Goal: Task Accomplishment & Management: Use online tool/utility

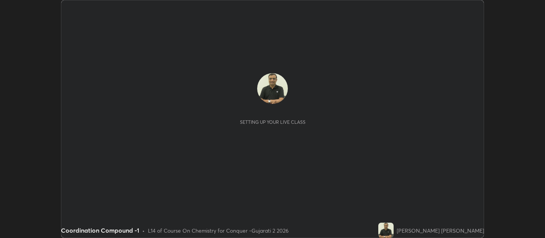
scroll to position [238, 545]
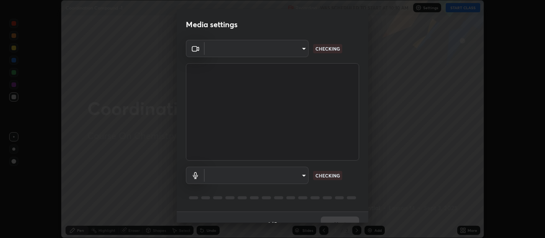
click at [365, 218] on div "1 / 5 Next" at bounding box center [273, 224] width 192 height 25
type input "b487a0c9c9d09bbbb380115422a62fd2740c7016d7b14ac64127474a774b5f74"
type input "default"
click at [369, 219] on div "Media settings ​ b487a0c9c9d09bbbb380115422a62fd2740c7016d7b14ac64127474a774b5f…" at bounding box center [272, 119] width 545 height 238
click at [368, 223] on div "Media settings Cam Link 4K (0fd9:007b) b487a0c9c9d09bbbb380115422a62fd2740c7016…" at bounding box center [272, 119] width 545 height 238
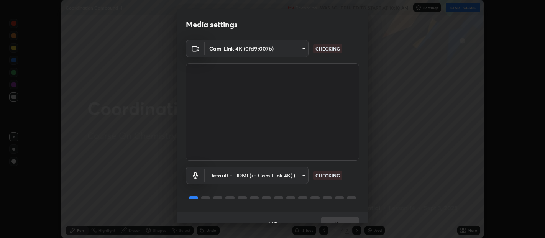
scroll to position [13, 0]
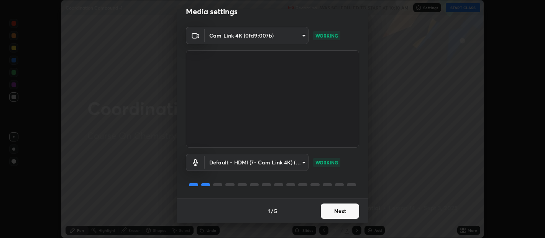
click at [341, 212] on button "Next" at bounding box center [340, 211] width 38 height 15
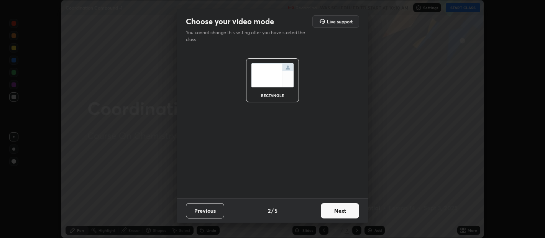
scroll to position [0, 0]
click at [342, 213] on button "Next" at bounding box center [340, 210] width 38 height 15
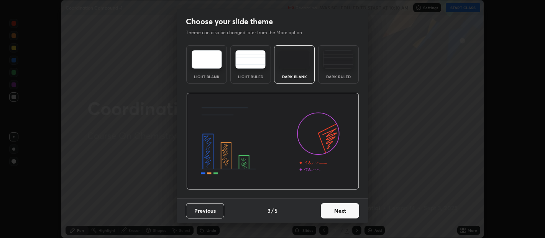
click at [343, 212] on button "Next" at bounding box center [340, 210] width 38 height 15
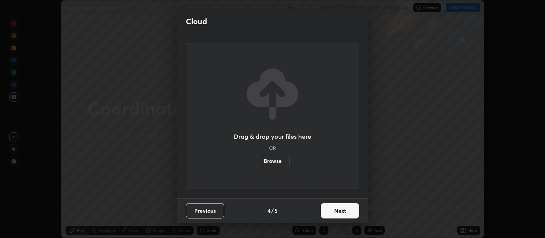
click at [342, 211] on button "Next" at bounding box center [340, 210] width 38 height 15
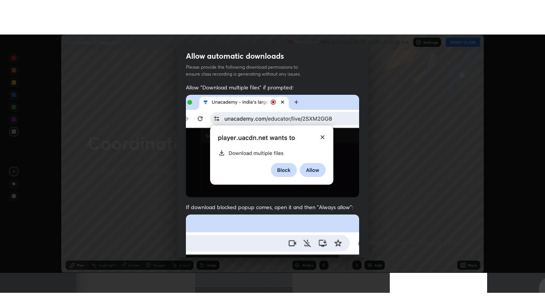
scroll to position [169, 0]
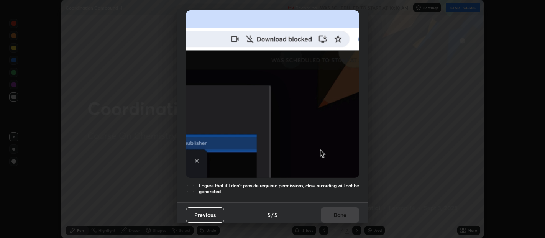
click at [188, 184] on div at bounding box center [190, 188] width 9 height 9
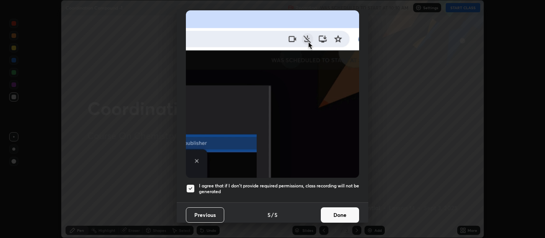
click at [341, 213] on button "Done" at bounding box center [340, 214] width 38 height 15
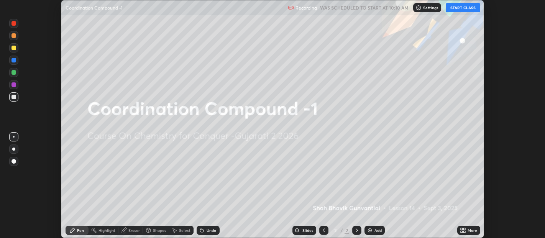
click at [462, 8] on button "START CLASS" at bounding box center [463, 7] width 35 height 9
click at [463, 231] on icon at bounding box center [462, 232] width 2 height 2
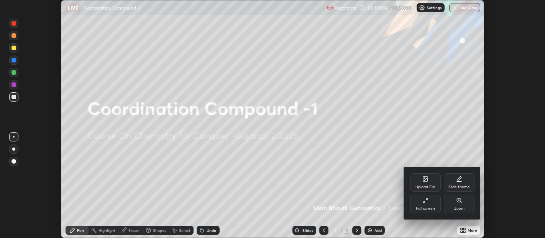
click at [426, 203] on icon at bounding box center [426, 200] width 6 height 6
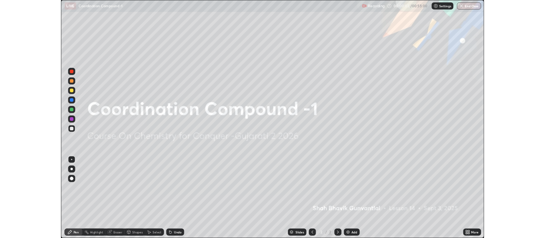
scroll to position [307, 545]
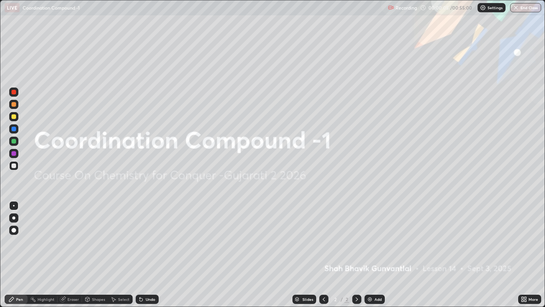
click at [372, 238] on img at bounding box center [370, 299] width 6 height 6
click at [372, 238] on div "Add" at bounding box center [375, 299] width 20 height 9
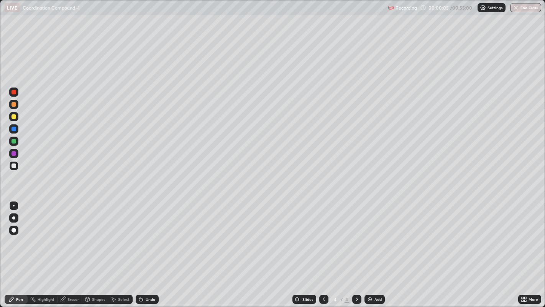
click at [372, 238] on div "Add" at bounding box center [375, 299] width 20 height 9
click at [373, 238] on div "Add" at bounding box center [375, 299] width 20 height 9
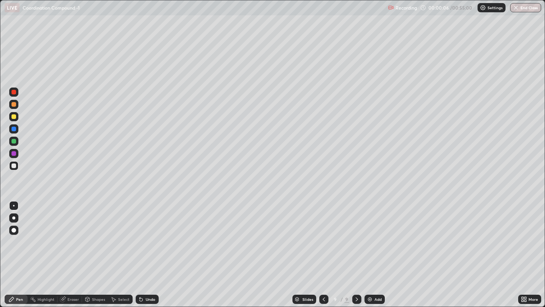
click at [376, 238] on div "Add" at bounding box center [375, 299] width 20 height 9
click at [323, 238] on icon at bounding box center [324, 299] width 6 height 6
click at [322, 238] on icon at bounding box center [324, 299] width 6 height 6
click at [321, 238] on div at bounding box center [323, 299] width 9 height 9
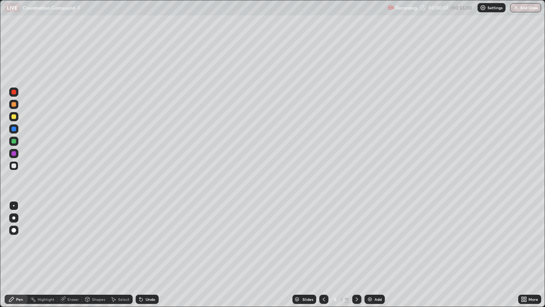
click at [324, 238] on icon at bounding box center [324, 299] width 6 height 6
click at [323, 238] on icon at bounding box center [324, 299] width 6 height 6
click at [322, 238] on icon at bounding box center [324, 299] width 6 height 6
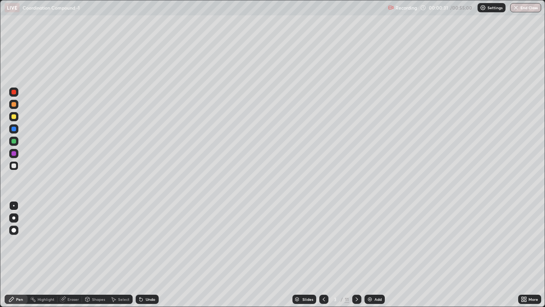
click at [14, 104] on div at bounding box center [14, 104] width 5 height 5
click at [13, 93] on div at bounding box center [14, 92] width 5 height 5
click at [15, 118] on div at bounding box center [14, 116] width 5 height 5
click at [13, 117] on div at bounding box center [14, 116] width 5 height 5
click at [14, 130] on div at bounding box center [14, 129] width 5 height 5
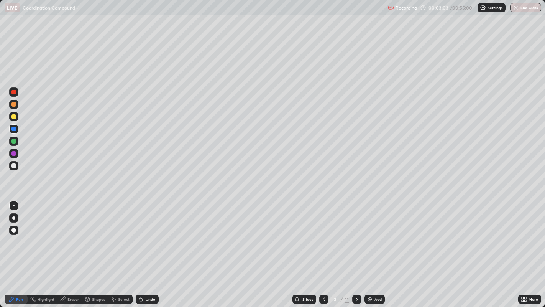
click at [14, 117] on div at bounding box center [14, 116] width 5 height 5
click at [15, 117] on div at bounding box center [14, 116] width 5 height 5
click at [14, 132] on div at bounding box center [13, 128] width 9 height 9
click at [13, 129] on div at bounding box center [14, 129] width 5 height 5
click at [14, 116] on div at bounding box center [14, 116] width 5 height 5
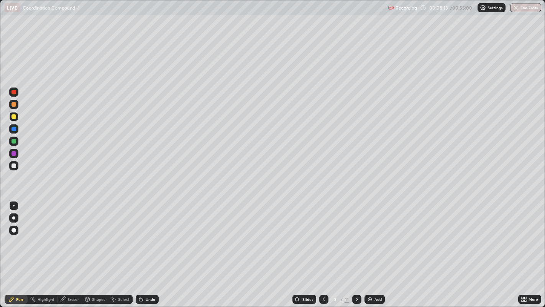
click at [356, 238] on icon at bounding box center [357, 299] width 6 height 6
click at [14, 131] on div at bounding box center [14, 129] width 5 height 5
click at [12, 104] on div at bounding box center [14, 104] width 5 height 5
click at [12, 130] on div at bounding box center [14, 129] width 5 height 5
click at [15, 118] on div at bounding box center [14, 116] width 5 height 5
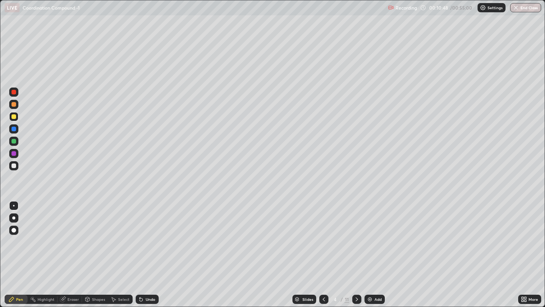
click at [16, 139] on div at bounding box center [13, 141] width 9 height 9
click at [13, 118] on div at bounding box center [14, 116] width 5 height 5
click at [13, 106] on div at bounding box center [14, 104] width 5 height 5
click at [13, 117] on div at bounding box center [14, 116] width 5 height 5
click at [13, 104] on div at bounding box center [14, 104] width 5 height 5
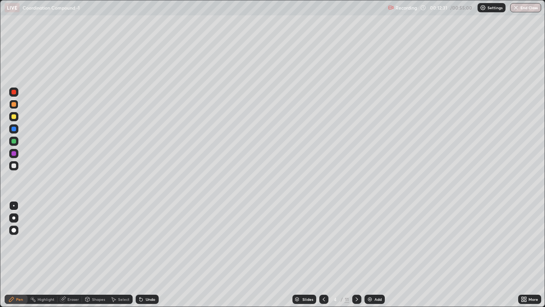
click at [15, 142] on div at bounding box center [14, 141] width 5 height 5
click at [357, 238] on icon at bounding box center [357, 299] width 6 height 6
click at [13, 104] on div at bounding box center [14, 104] width 5 height 5
click at [13, 114] on div at bounding box center [14, 116] width 5 height 5
click at [14, 128] on div at bounding box center [14, 129] width 5 height 5
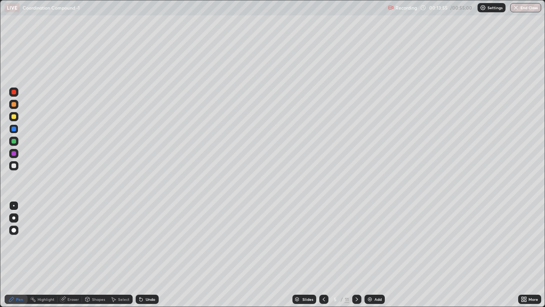
click at [13, 140] on div at bounding box center [14, 141] width 5 height 5
click at [13, 153] on div at bounding box center [14, 153] width 5 height 5
click at [13, 164] on div at bounding box center [14, 165] width 5 height 5
click at [13, 128] on div at bounding box center [14, 129] width 5 height 5
click at [17, 120] on div at bounding box center [13, 116] width 9 height 9
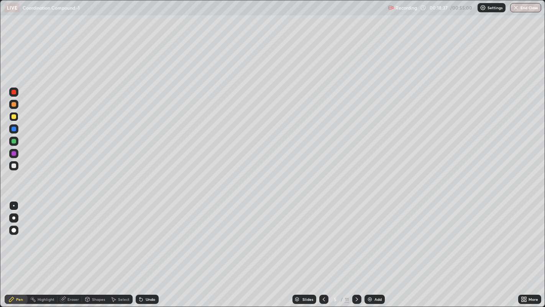
click at [14, 104] on div at bounding box center [14, 104] width 5 height 5
click at [356, 238] on icon at bounding box center [357, 299] width 6 height 6
click at [11, 130] on div at bounding box center [13, 128] width 9 height 9
click at [13, 139] on div at bounding box center [14, 141] width 5 height 5
click at [16, 116] on div at bounding box center [14, 116] width 5 height 5
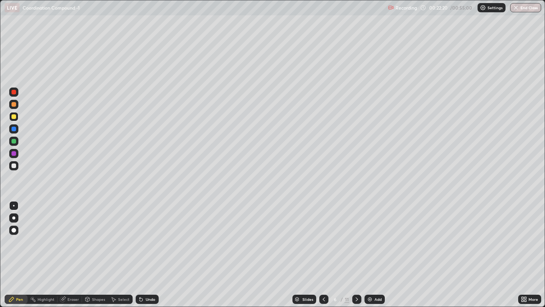
click at [356, 238] on icon at bounding box center [357, 299] width 6 height 6
click at [12, 155] on div at bounding box center [14, 153] width 5 height 5
click at [14, 165] on div at bounding box center [14, 165] width 5 height 5
click at [356, 238] on icon at bounding box center [357, 299] width 6 height 6
click at [13, 117] on div at bounding box center [14, 116] width 5 height 5
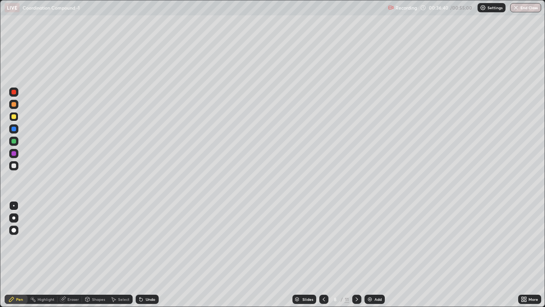
click at [355, 238] on icon at bounding box center [357, 299] width 6 height 6
click at [14, 94] on div at bounding box center [14, 92] width 5 height 5
click at [13, 130] on div at bounding box center [14, 129] width 5 height 5
click at [13, 141] on div at bounding box center [14, 141] width 5 height 5
click at [14, 142] on div at bounding box center [14, 141] width 5 height 5
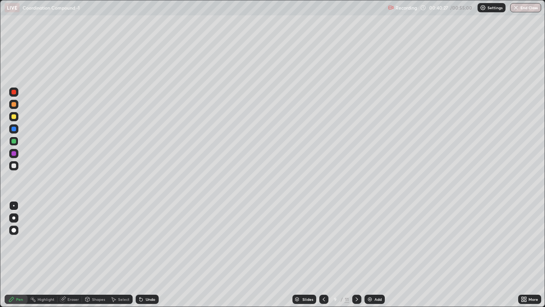
click at [14, 153] on div at bounding box center [14, 153] width 5 height 5
click at [357, 238] on icon at bounding box center [357, 299] width 6 height 6
click at [13, 142] on div at bounding box center [14, 141] width 5 height 5
click at [14, 129] on div at bounding box center [14, 129] width 5 height 5
click at [13, 105] on div at bounding box center [14, 104] width 5 height 5
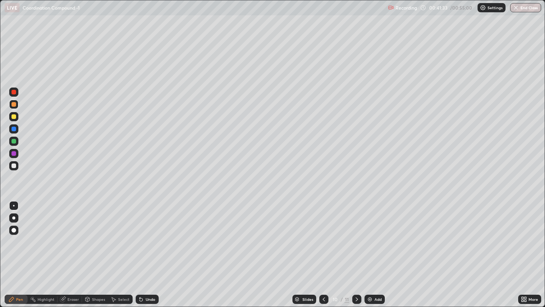
click at [12, 115] on div at bounding box center [14, 116] width 5 height 5
click at [13, 117] on div at bounding box center [14, 116] width 5 height 5
click at [12, 131] on div at bounding box center [14, 129] width 5 height 5
click at [13, 143] on div at bounding box center [14, 141] width 5 height 5
click at [14, 127] on div at bounding box center [14, 129] width 5 height 5
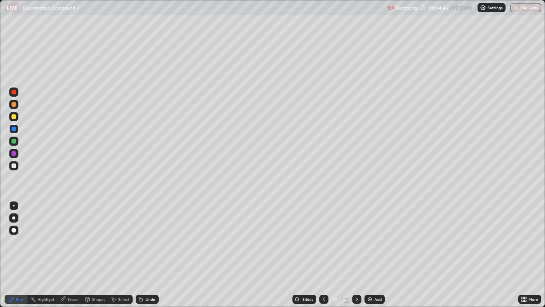
click at [356, 238] on icon at bounding box center [357, 299] width 6 height 6
click at [13, 165] on div at bounding box center [14, 165] width 5 height 5
click at [12, 166] on div at bounding box center [14, 165] width 5 height 5
click at [13, 129] on div at bounding box center [14, 129] width 5 height 5
click at [13, 117] on div at bounding box center [14, 116] width 5 height 5
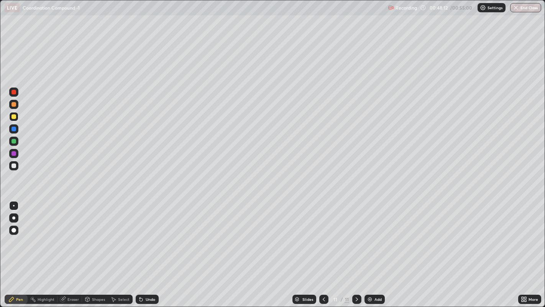
click at [13, 104] on div at bounding box center [14, 104] width 5 height 5
click at [524, 4] on button "End Class" at bounding box center [526, 7] width 30 height 9
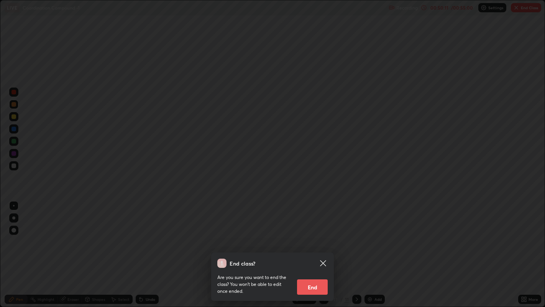
click at [312, 238] on button "End" at bounding box center [312, 286] width 31 height 15
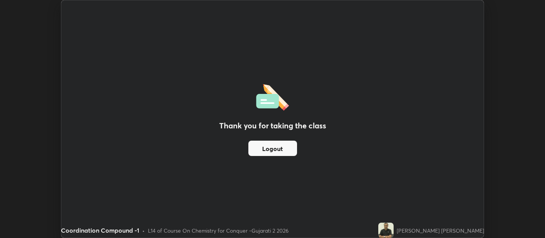
scroll to position [38108, 37801]
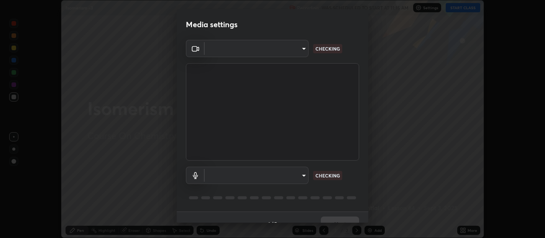
scroll to position [13, 0]
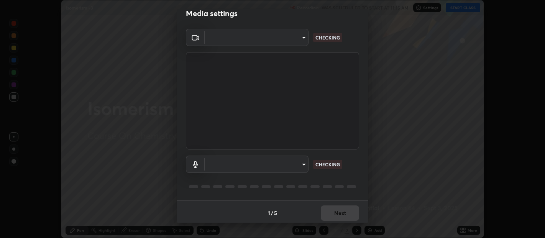
click at [366, 224] on div "Media settings ​ CHECKING ​ CHECKING 1 / 5 Next" at bounding box center [272, 119] width 545 height 238
type input "b487a0c9c9d09bbbb380115422a62fd2740c7016d7b14ac64127474a774b5f74"
type input "default"
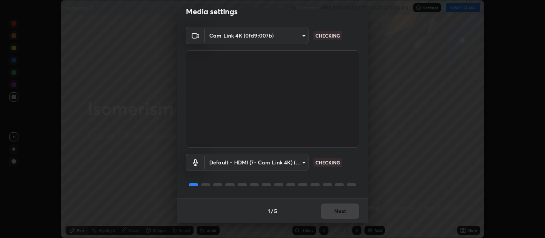
click at [339, 214] on div "1 / 5 Next" at bounding box center [273, 211] width 192 height 25
click at [334, 209] on button "Next" at bounding box center [340, 211] width 38 height 15
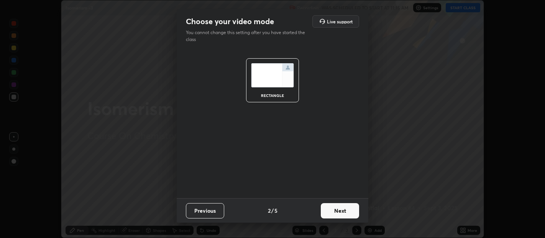
scroll to position [0, 0]
click at [337, 214] on button "Next" at bounding box center [340, 210] width 38 height 15
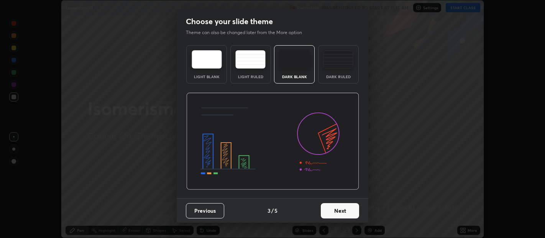
click at [340, 213] on button "Next" at bounding box center [340, 210] width 38 height 15
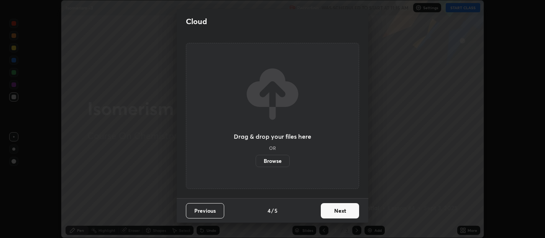
click at [368, 217] on div "Previous 4 / 5 Next" at bounding box center [273, 210] width 192 height 25
click at [343, 213] on button "Next" at bounding box center [340, 210] width 38 height 15
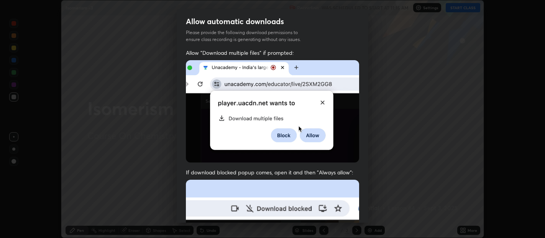
click at [363, 215] on div "Allow "Download multiple files" if prompted: If download blocked popup comes, o…" at bounding box center [273, 210] width 192 height 323
click at [366, 220] on div "Allow "Download multiple files" if prompted: If download blocked popup comes, o…" at bounding box center [273, 210] width 192 height 323
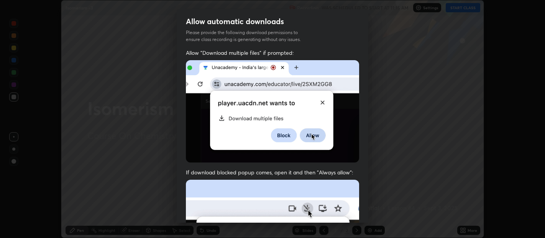
click at [366, 220] on div "Allow "Download multiple files" if prompted: If download blocked popup comes, o…" at bounding box center [273, 210] width 192 height 323
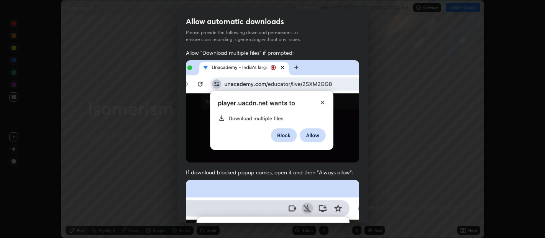
click at [368, 223] on div "Allow automatic downloads Please provide the following download permissions to …" at bounding box center [272, 119] width 545 height 238
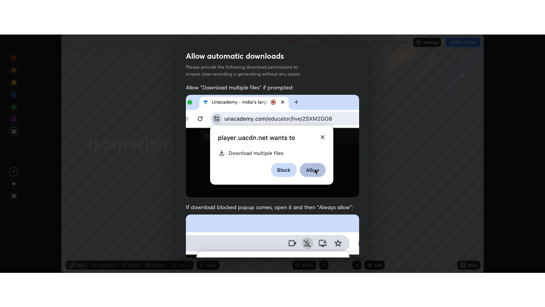
scroll to position [169, 0]
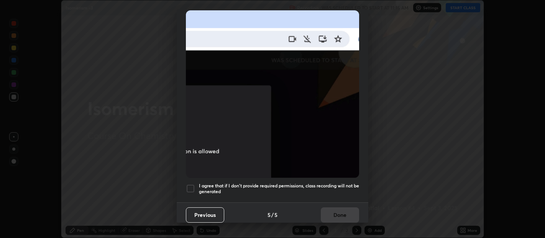
click at [190, 184] on div at bounding box center [190, 188] width 9 height 9
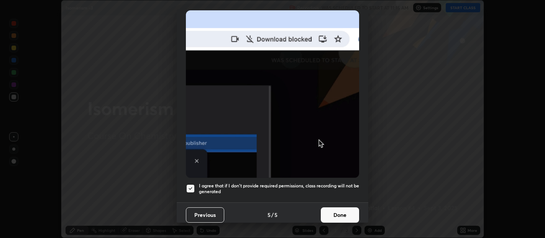
click at [327, 214] on button "Done" at bounding box center [340, 214] width 38 height 15
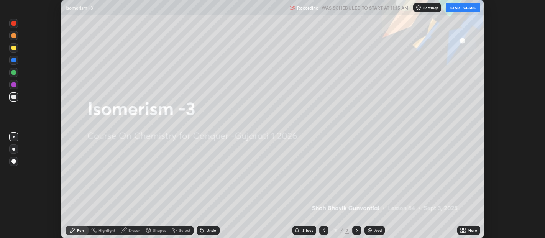
click at [460, 8] on button "START CLASS" at bounding box center [463, 7] width 35 height 9
click at [462, 230] on icon at bounding box center [462, 229] width 2 height 2
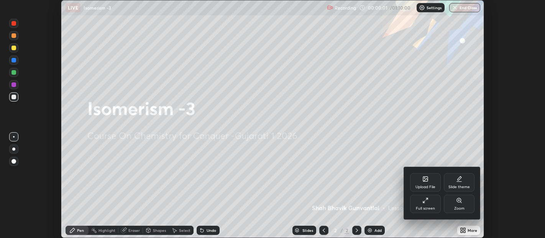
click at [425, 184] on div "Upload File" at bounding box center [425, 182] width 31 height 18
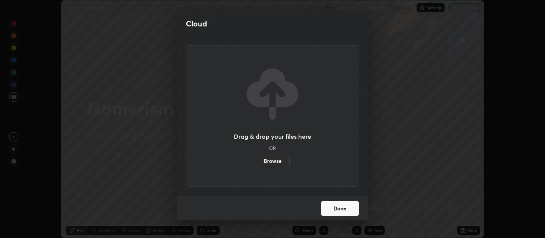
click at [270, 162] on label "Browse" at bounding box center [273, 161] width 34 height 12
click at [256, 162] on input "Browse" at bounding box center [256, 161] width 0 height 12
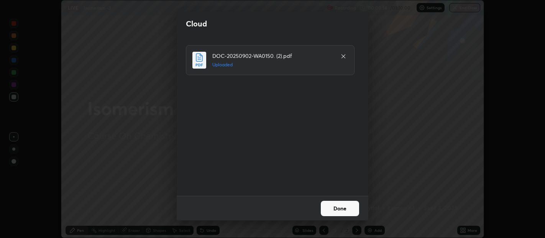
click at [341, 210] on button "Done" at bounding box center [340, 208] width 38 height 15
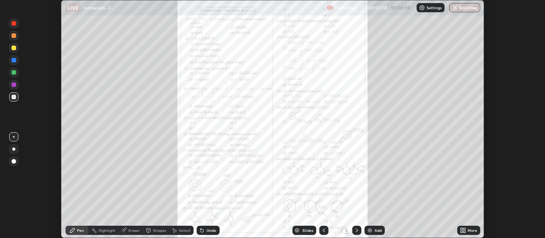
click at [464, 230] on icon at bounding box center [463, 230] width 6 height 6
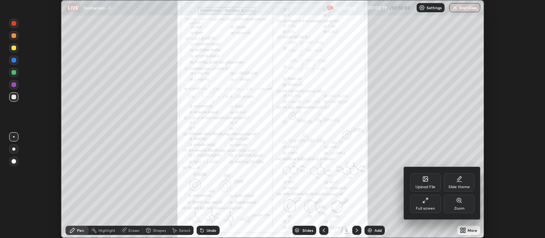
click at [424, 202] on icon at bounding box center [424, 202] width 2 height 2
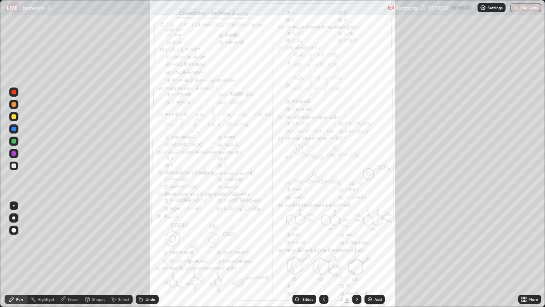
scroll to position [307, 545]
click at [530, 238] on div "More" at bounding box center [534, 299] width 10 height 4
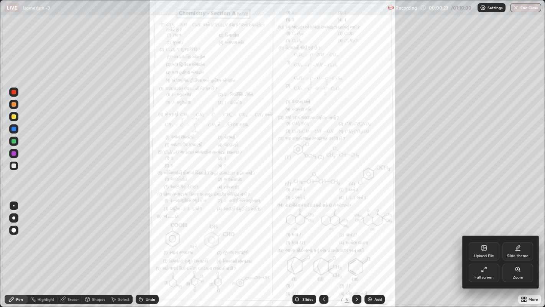
click at [522, 238] on div "Zoom" at bounding box center [518, 277] width 10 height 4
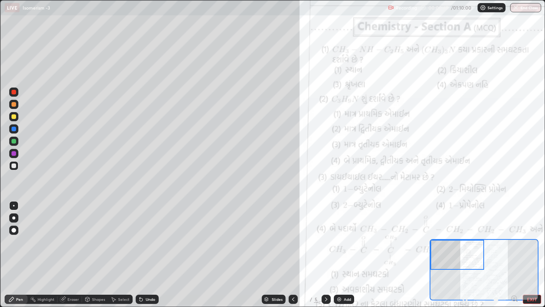
click at [15, 118] on div at bounding box center [14, 116] width 5 height 5
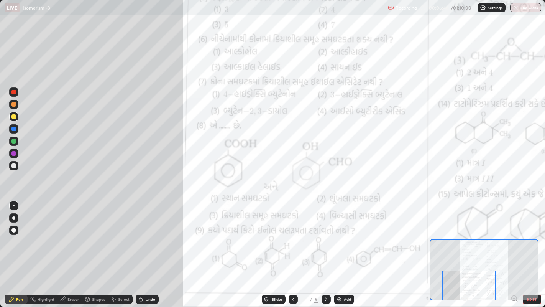
click at [13, 141] on div at bounding box center [14, 141] width 5 height 5
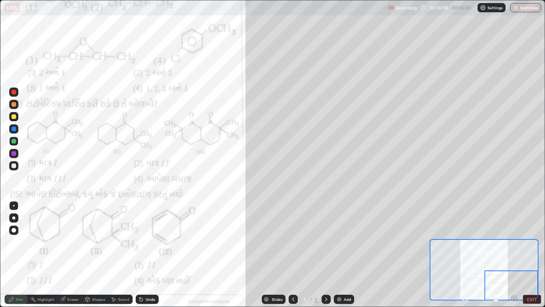
click at [325, 238] on icon at bounding box center [326, 299] width 6 height 6
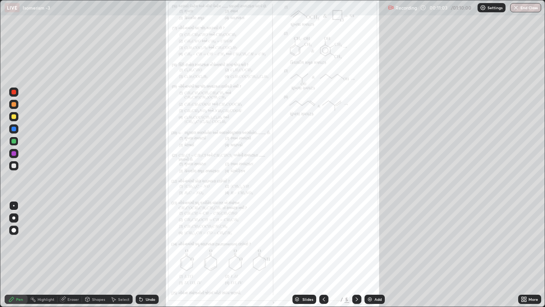
click at [524, 238] on icon at bounding box center [523, 298] width 2 height 2
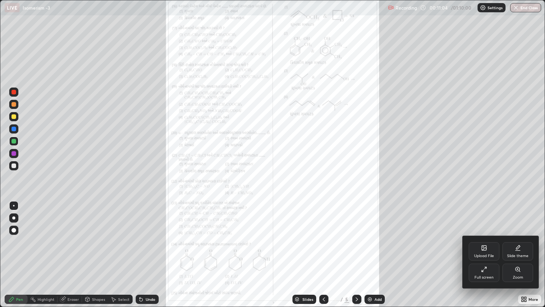
click at [517, 238] on icon at bounding box center [518, 269] width 6 height 6
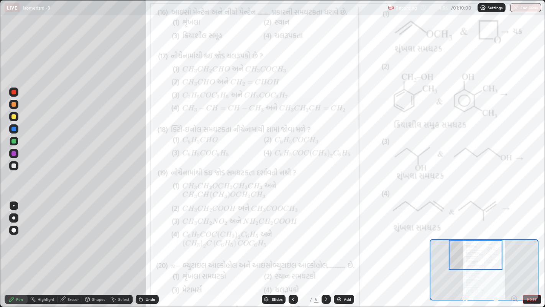
click at [346, 238] on div "Add" at bounding box center [347, 299] width 7 height 4
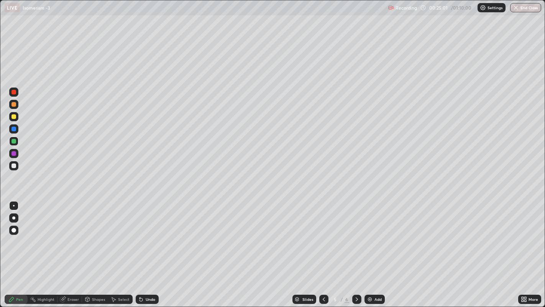
click at [13, 141] on div at bounding box center [14, 141] width 5 height 5
click at [13, 129] on div at bounding box center [14, 129] width 5 height 5
click at [13, 218] on div at bounding box center [13, 217] width 3 height 3
click at [13, 141] on div at bounding box center [14, 141] width 5 height 5
click at [12, 165] on div at bounding box center [14, 165] width 5 height 5
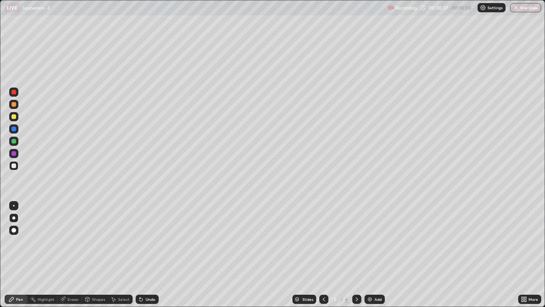
click at [357, 238] on icon at bounding box center [357, 299] width 2 height 4
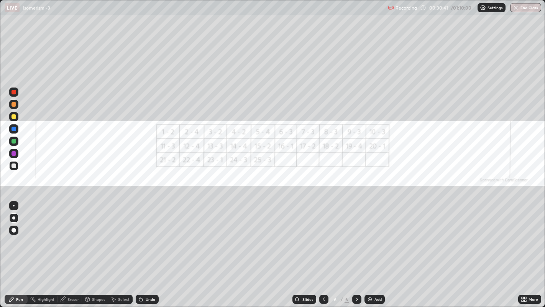
click at [372, 238] on img at bounding box center [370, 299] width 6 height 6
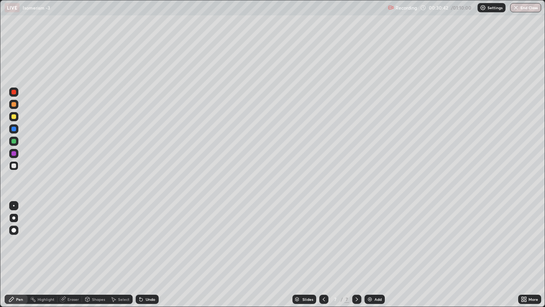
click at [370, 238] on img at bounding box center [370, 299] width 6 height 6
click at [372, 238] on div "Add" at bounding box center [375, 299] width 20 height 9
click at [373, 238] on div "Add" at bounding box center [375, 299] width 20 height 9
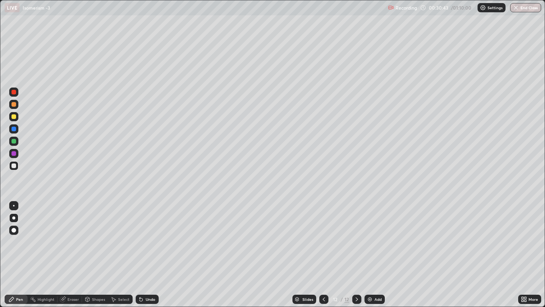
click at [373, 238] on div "Add" at bounding box center [375, 299] width 20 height 9
click at [371, 238] on img at bounding box center [370, 299] width 6 height 6
click at [323, 238] on icon at bounding box center [324, 299] width 2 height 4
click at [323, 238] on icon at bounding box center [324, 299] width 6 height 6
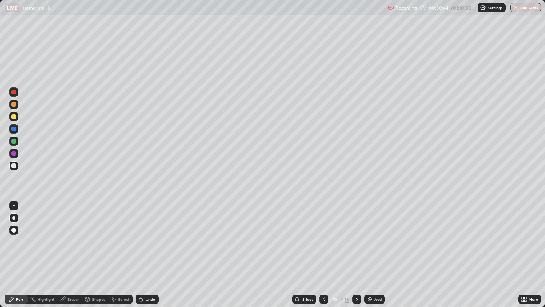
click at [323, 238] on icon at bounding box center [324, 299] width 6 height 6
click at [324, 238] on icon at bounding box center [324, 299] width 6 height 6
click at [323, 238] on icon at bounding box center [324, 299] width 2 height 4
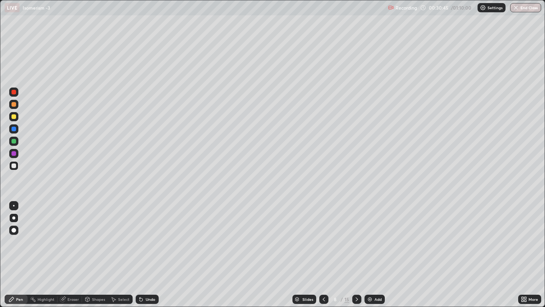
click at [323, 238] on icon at bounding box center [324, 299] width 6 height 6
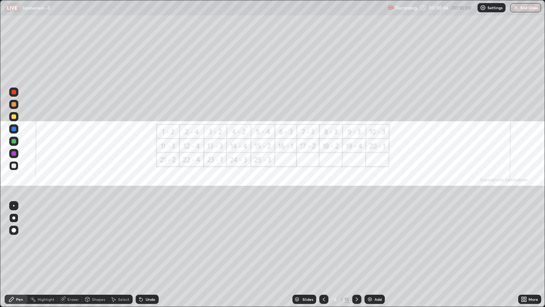
click at [357, 238] on icon at bounding box center [357, 299] width 6 height 6
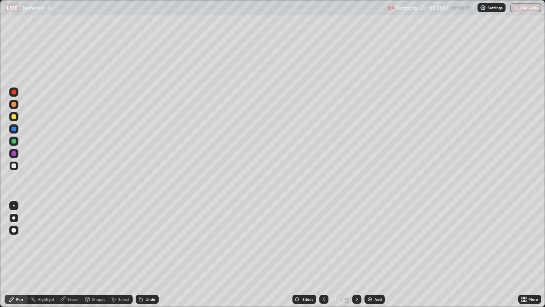
click at [13, 104] on div at bounding box center [14, 104] width 5 height 5
click at [12, 130] on div at bounding box center [14, 129] width 5 height 5
click at [13, 140] on div at bounding box center [14, 141] width 5 height 5
click at [13, 165] on div at bounding box center [14, 165] width 5 height 5
click at [13, 117] on div at bounding box center [14, 116] width 5 height 5
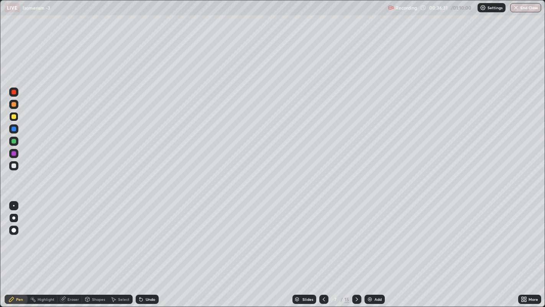
click at [356, 238] on icon at bounding box center [357, 299] width 6 height 6
click at [357, 238] on icon at bounding box center [357, 299] width 6 height 6
click at [12, 105] on div at bounding box center [14, 104] width 5 height 5
click at [13, 167] on div at bounding box center [14, 165] width 5 height 5
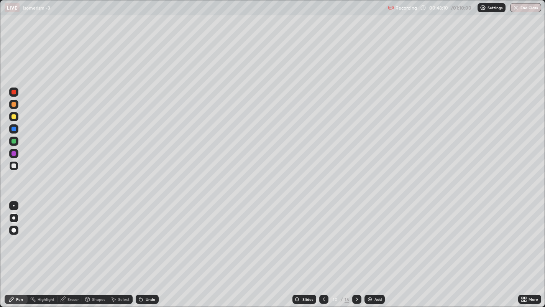
click at [13, 166] on div at bounding box center [14, 165] width 5 height 5
click at [15, 153] on div at bounding box center [14, 153] width 5 height 5
click at [14, 166] on div at bounding box center [14, 165] width 5 height 5
click at [96, 238] on div "Shapes" at bounding box center [98, 299] width 13 height 4
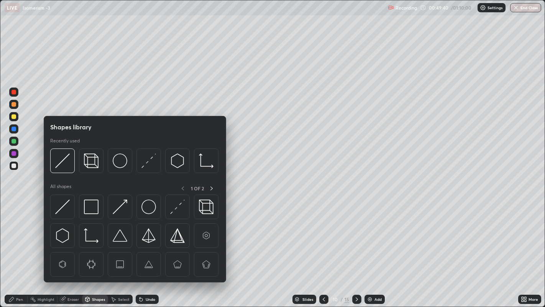
click at [71, 238] on div "Eraser" at bounding box center [73, 299] width 12 height 4
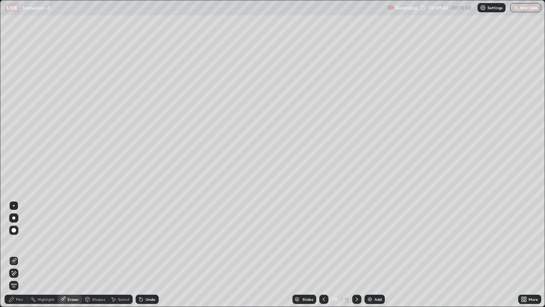
click at [18, 238] on div "Pen" at bounding box center [19, 299] width 7 height 4
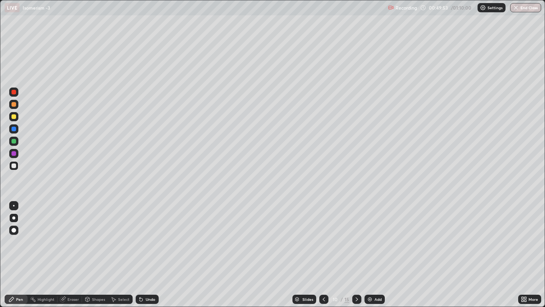
click at [17, 230] on div at bounding box center [13, 229] width 9 height 9
click at [13, 129] on div at bounding box center [14, 129] width 5 height 5
click at [13, 117] on div at bounding box center [14, 116] width 5 height 5
click at [356, 238] on icon at bounding box center [357, 299] width 6 height 6
click at [13, 205] on div at bounding box center [14, 206] width 2 height 2
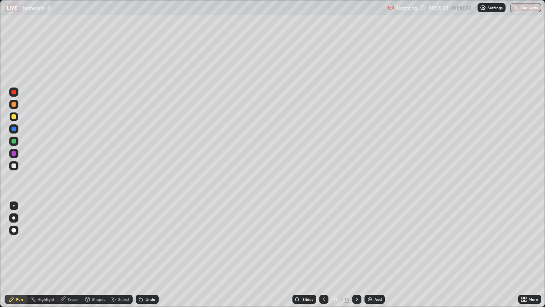
click at [14, 117] on div at bounding box center [14, 116] width 5 height 5
click at [14, 106] on div at bounding box center [14, 104] width 5 height 5
click at [356, 238] on icon at bounding box center [357, 299] width 6 height 6
click at [13, 141] on div at bounding box center [14, 141] width 5 height 5
click at [13, 105] on div at bounding box center [14, 104] width 5 height 5
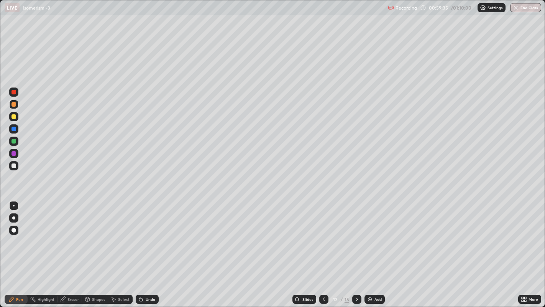
click at [14, 166] on div at bounding box center [14, 165] width 5 height 5
click at [14, 141] on div at bounding box center [14, 141] width 5 height 5
click at [14, 118] on div at bounding box center [14, 116] width 5 height 5
click at [13, 166] on div at bounding box center [14, 165] width 5 height 5
click at [10, 103] on div at bounding box center [13, 104] width 9 height 9
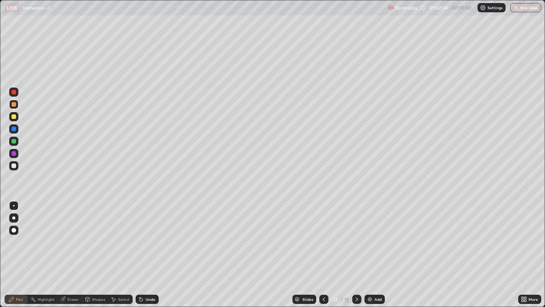
click at [13, 164] on div at bounding box center [14, 165] width 5 height 5
click at [13, 155] on div at bounding box center [14, 153] width 5 height 5
click at [520, 7] on button "End Class" at bounding box center [526, 7] width 30 height 9
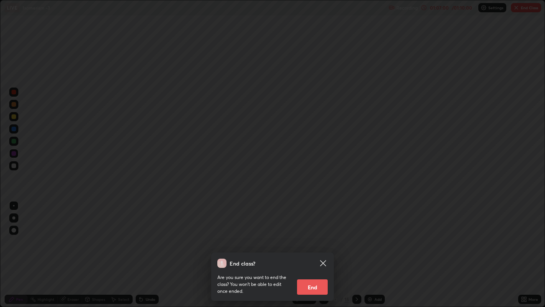
click at [316, 238] on button "End" at bounding box center [312, 286] width 31 height 15
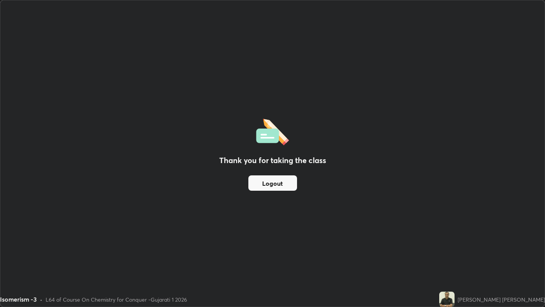
click at [281, 181] on button "Logout" at bounding box center [272, 182] width 49 height 15
click at [279, 178] on button "Logout" at bounding box center [272, 182] width 49 height 15
